Goal: Use online tool/utility: Utilize a website feature to perform a specific function

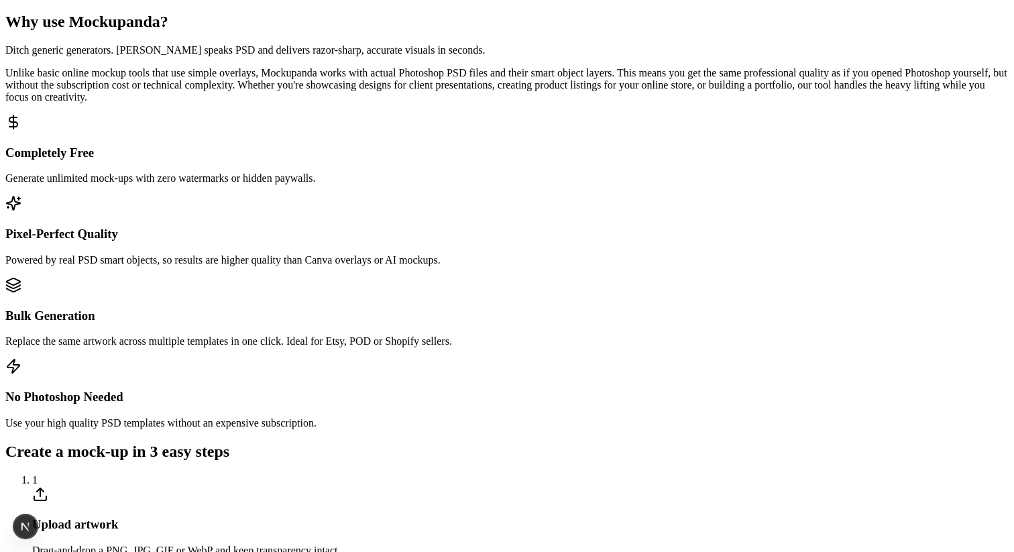
scroll to position [667, 0]
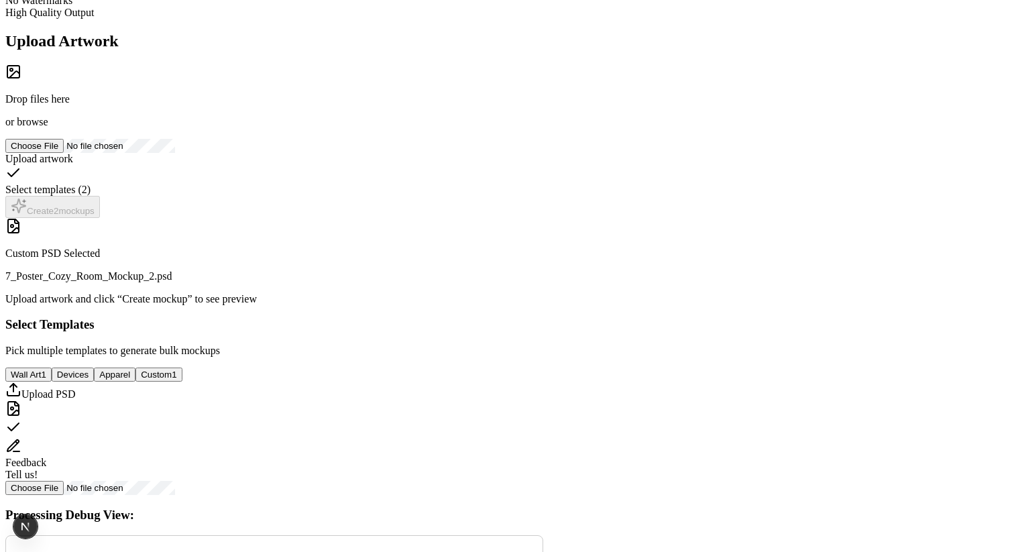
scroll to position [0, 0]
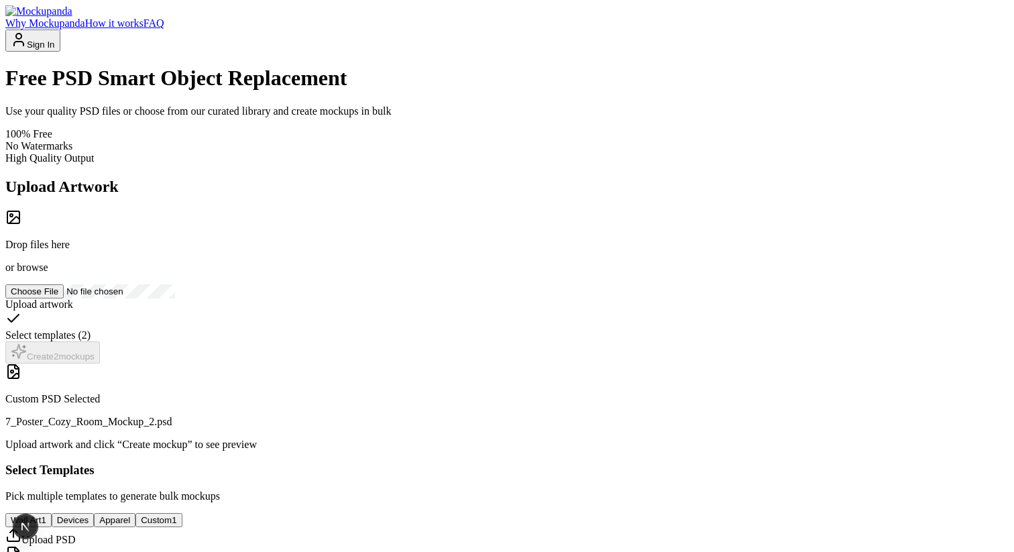
click at [144, 29] on link "How it works" at bounding box center [114, 22] width 58 height 11
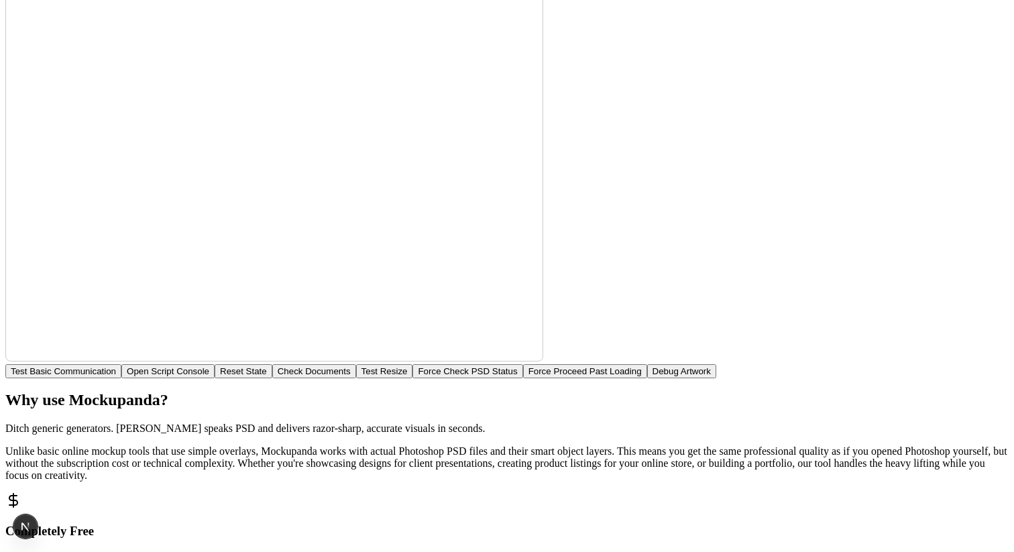
scroll to position [647, 0]
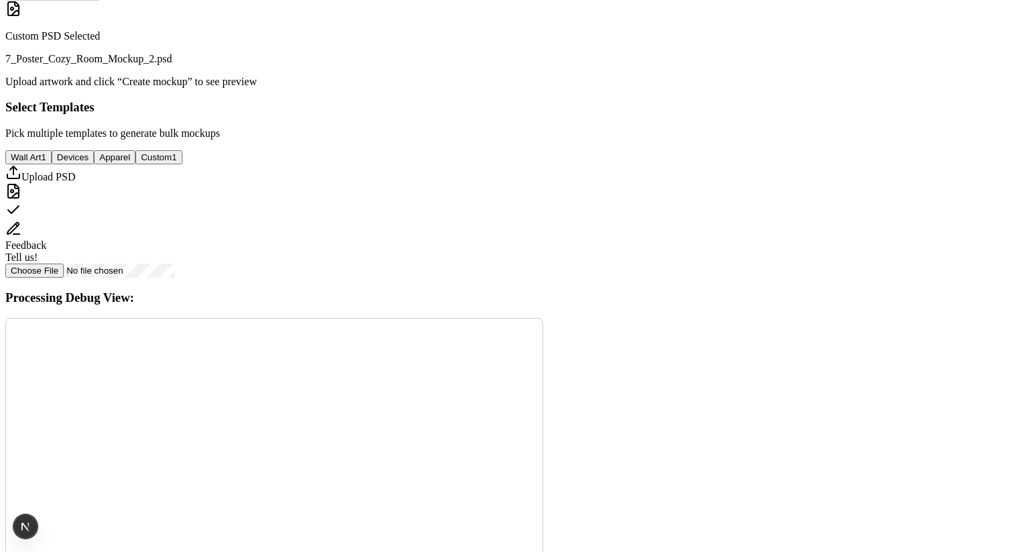
scroll to position [194, 0]
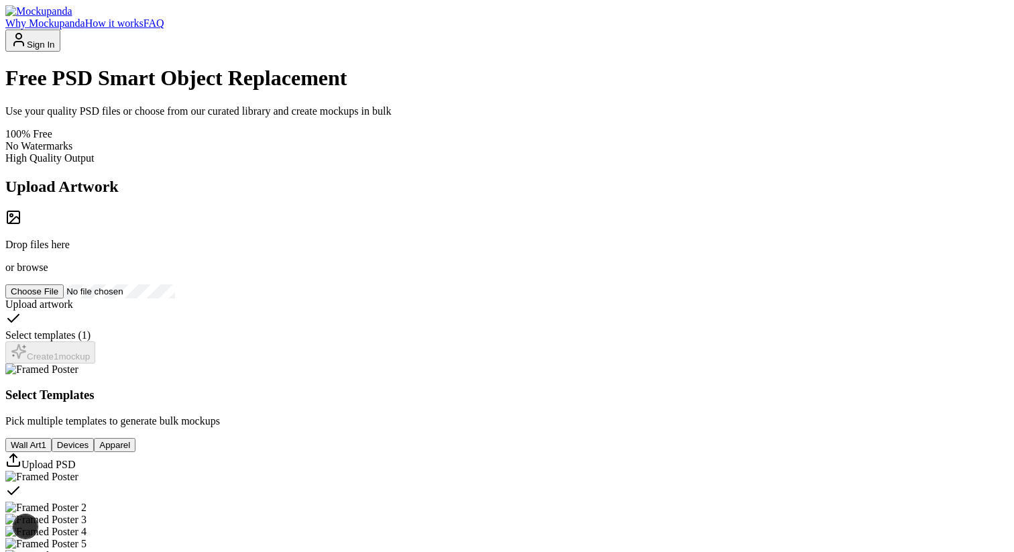
scroll to position [506, 0]
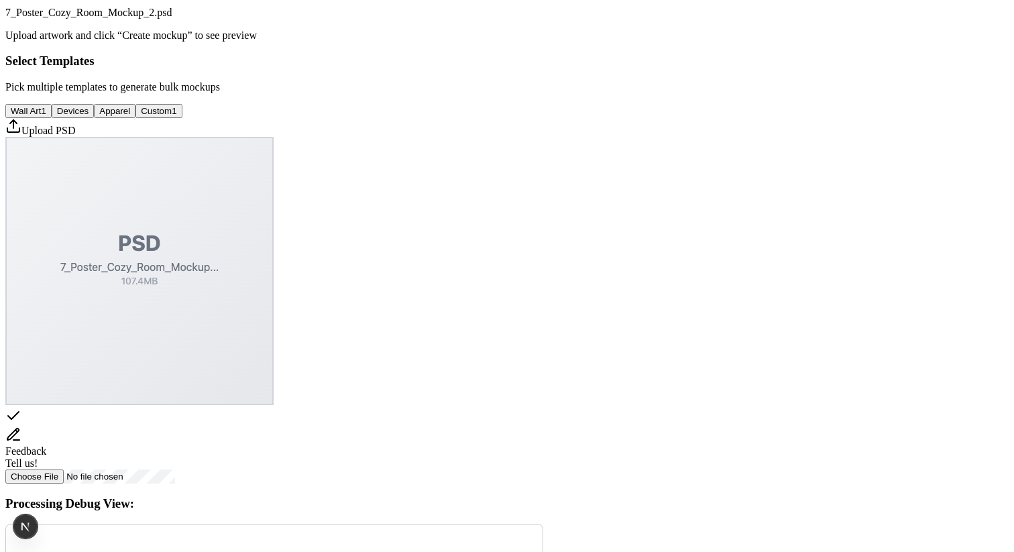
scroll to position [437, 0]
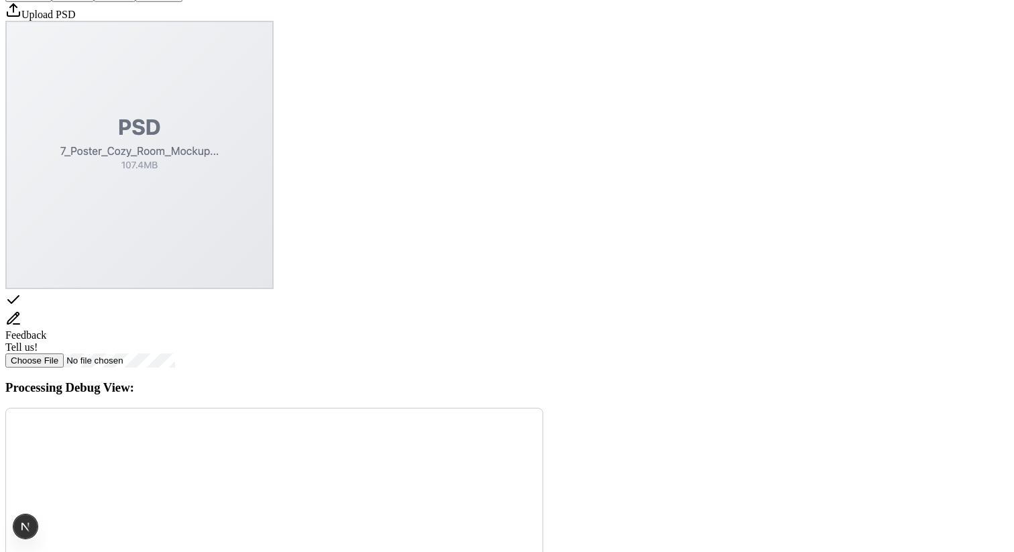
scroll to position [554, 0]
click at [21, 17] on icon "Upload custom PSD template" at bounding box center [13, 9] width 16 height 16
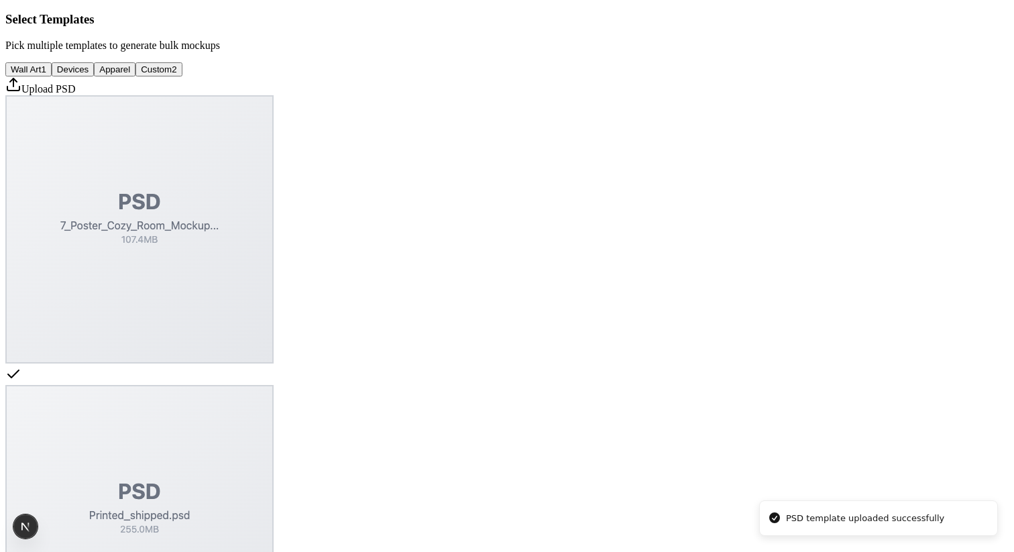
click at [52, 76] on button "Wall Art 1" at bounding box center [28, 69] width 46 height 14
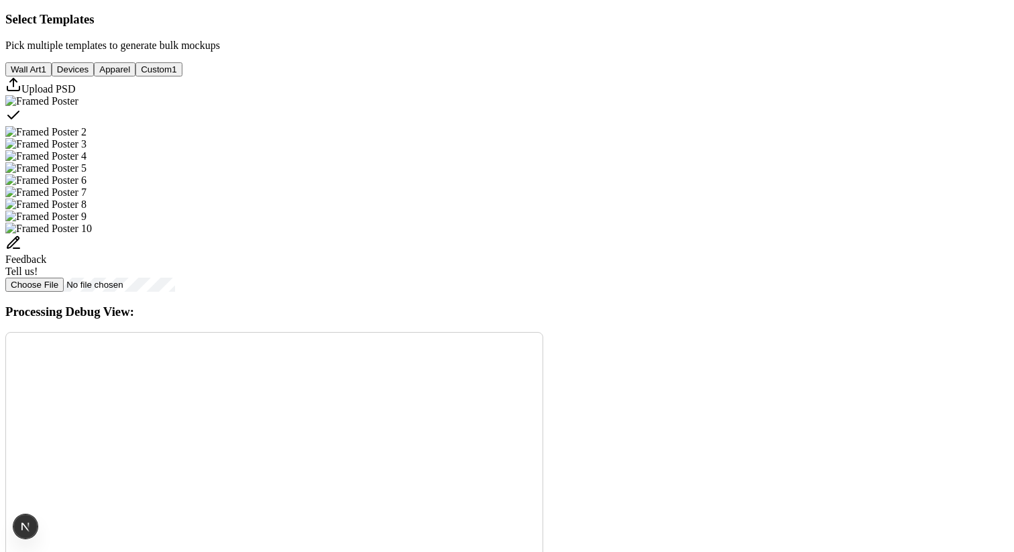
click at [504, 126] on div "Select template Framed Poster" at bounding box center [507, 116] width 1004 height 19
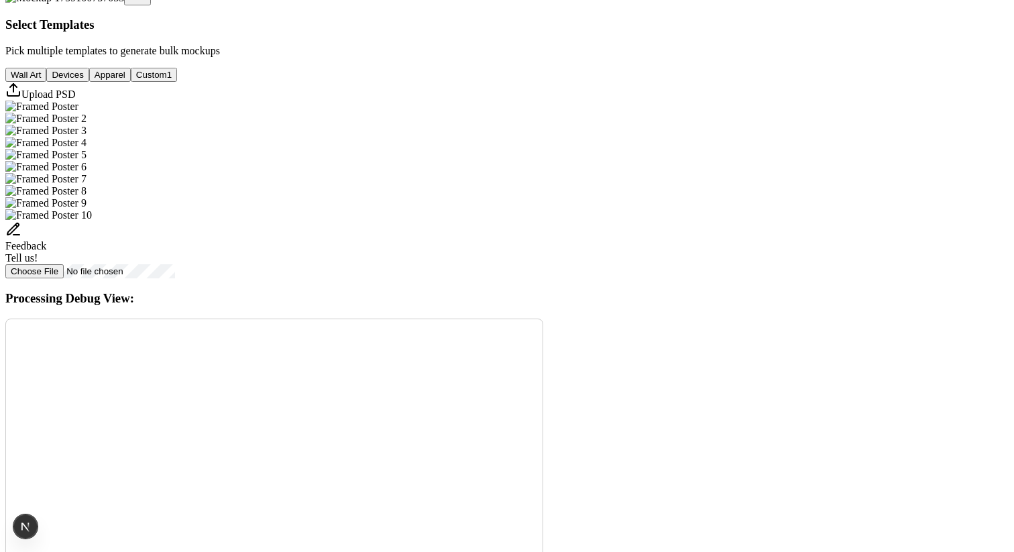
scroll to position [470, 0]
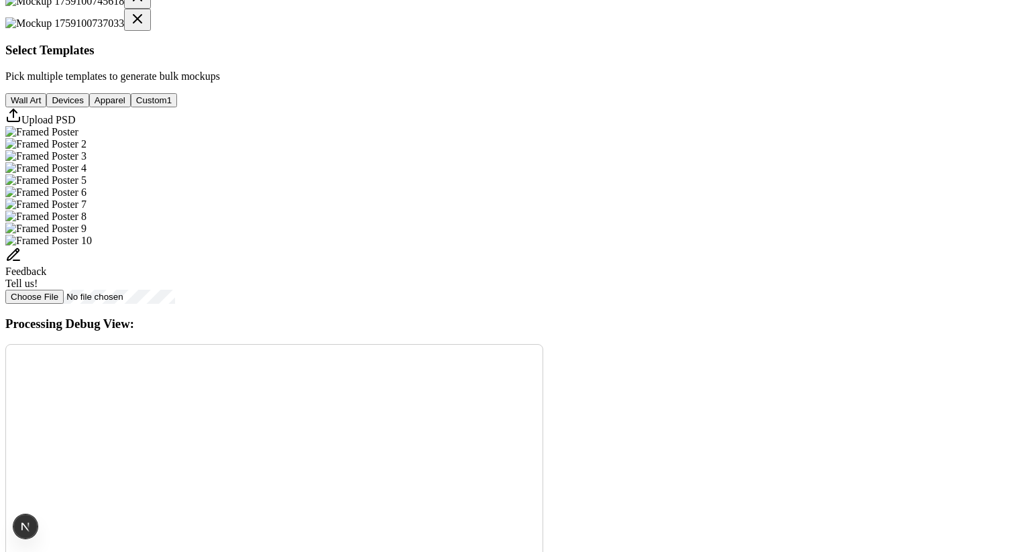
click at [124, 7] on img at bounding box center [64, 1] width 119 height 12
click at [124, 30] on img at bounding box center [64, 23] width 119 height 12
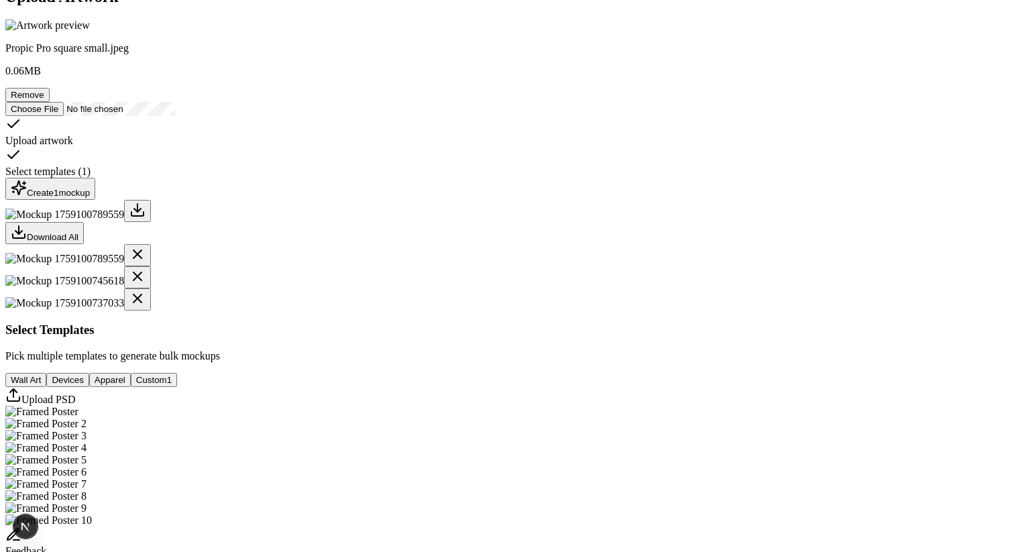
scroll to position [201, 0]
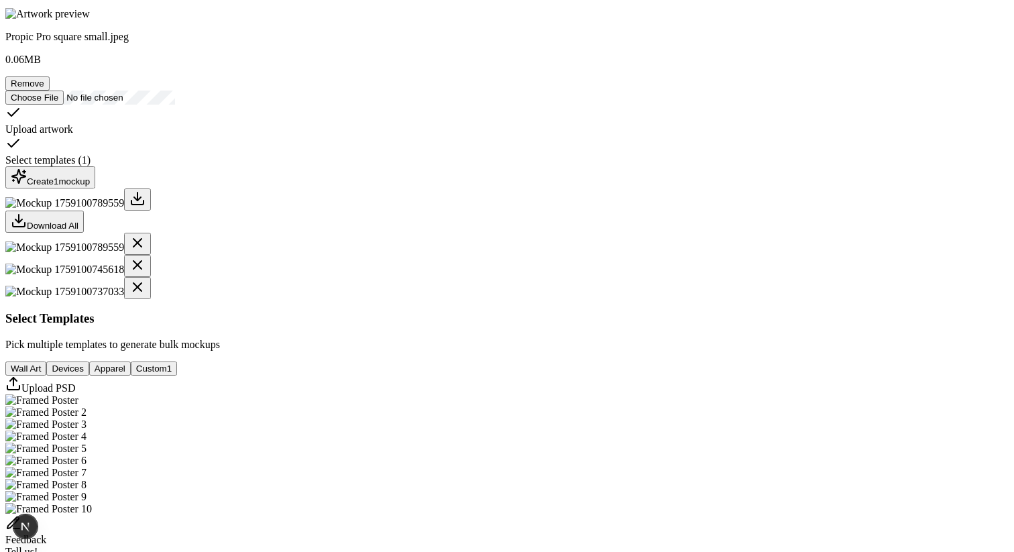
click at [146, 273] on icon at bounding box center [137, 265] width 16 height 16
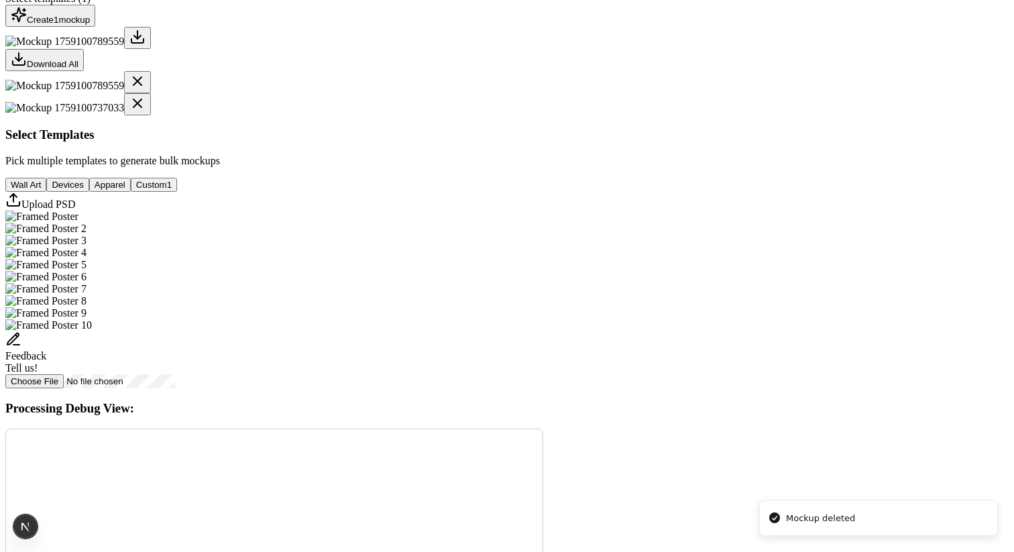
scroll to position [406, 0]
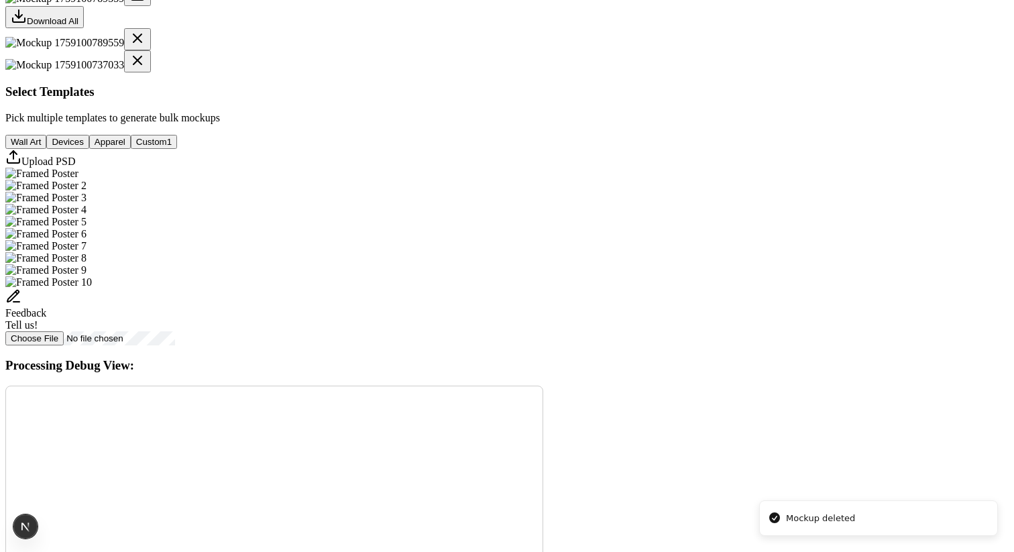
click at [146, 68] on icon at bounding box center [137, 60] width 16 height 16
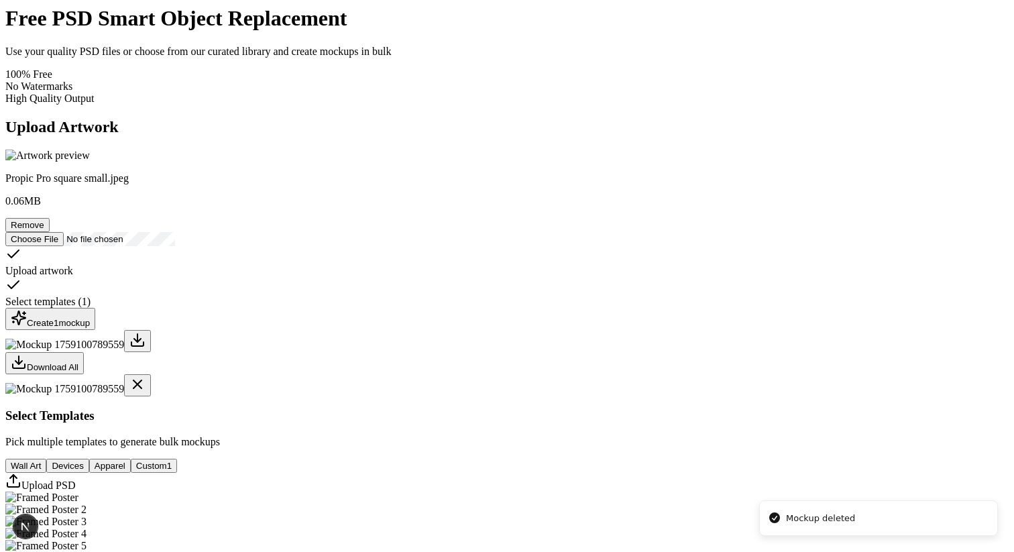
scroll to position [0, 0]
